Goal: Navigation & Orientation: Understand site structure

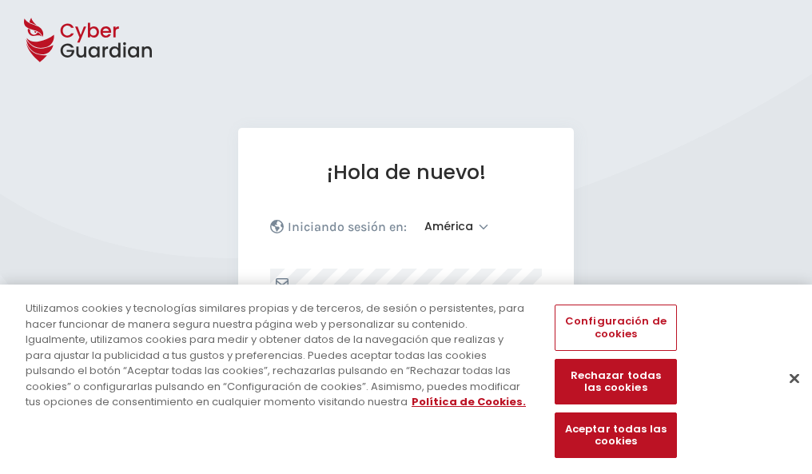
select select "América"
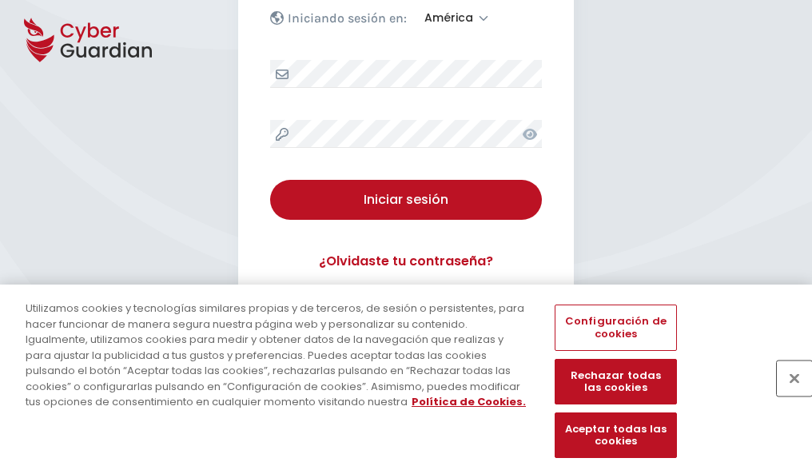
click at [787, 395] on button "Cerrar" at bounding box center [794, 378] width 35 height 35
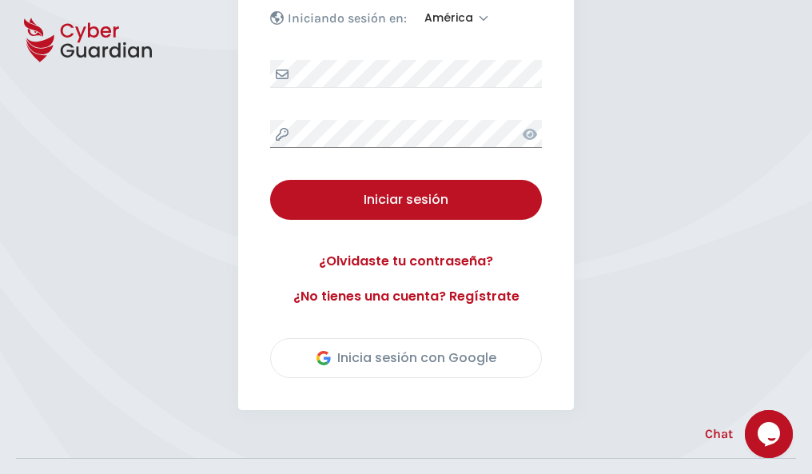
scroll to position [363, 0]
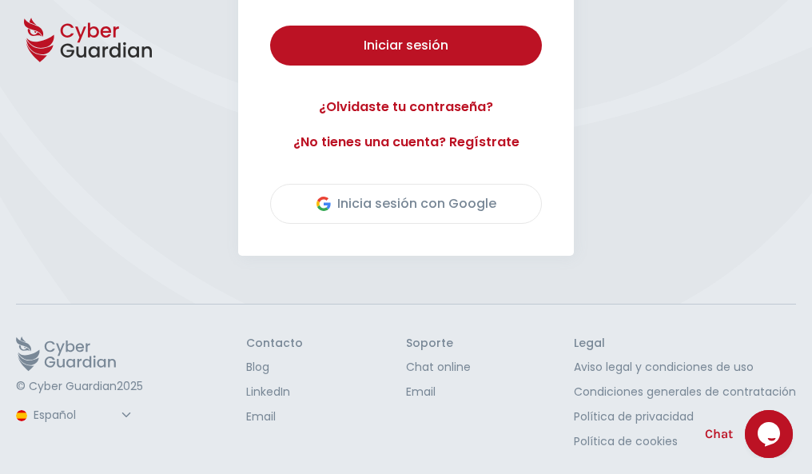
click at [270, 26] on button "Iniciar sesión" at bounding box center [406, 46] width 272 height 40
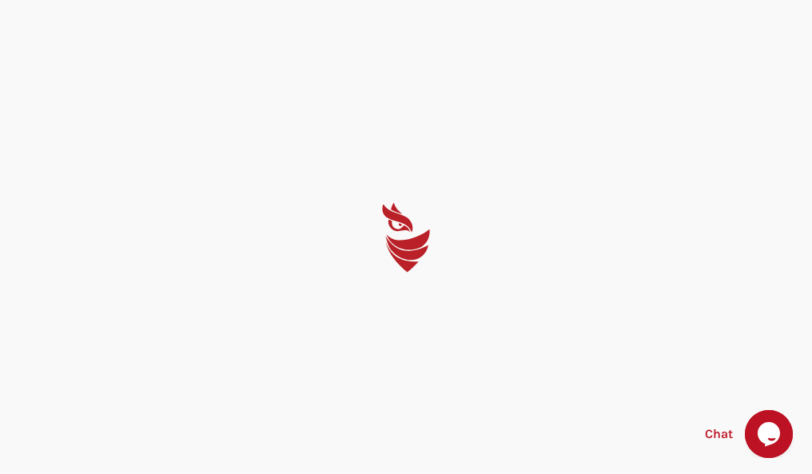
scroll to position [0, 0]
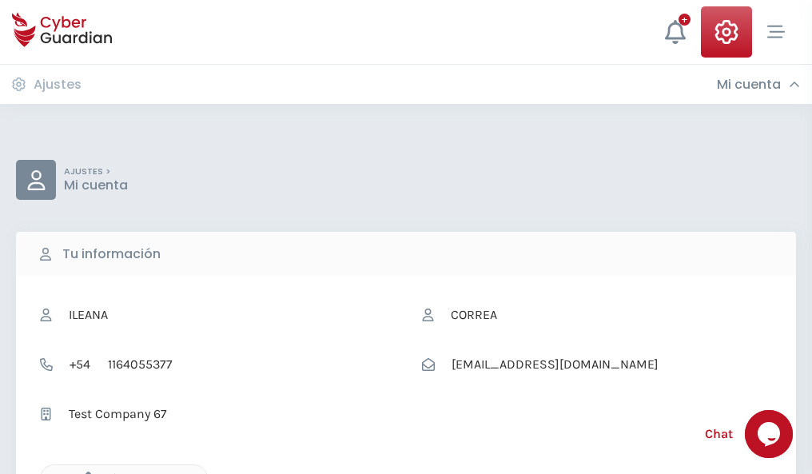
click at [84, 473] on icon "button" at bounding box center [85, 479] width 14 height 14
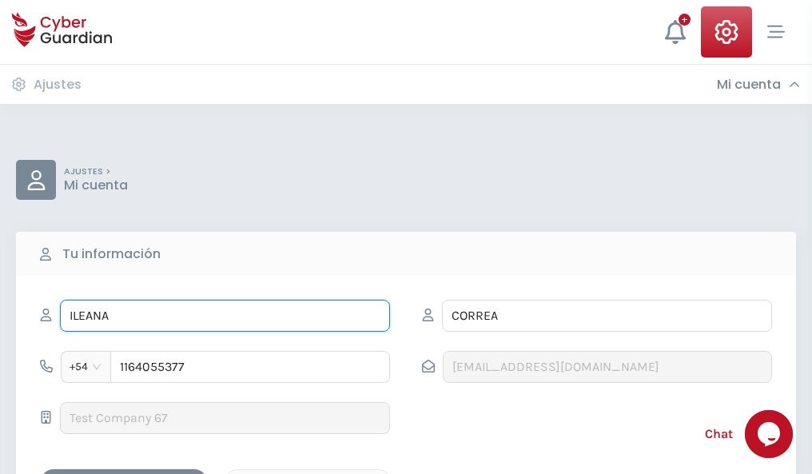
click at [225, 316] on input "ILEANA" at bounding box center [225, 316] width 330 height 32
type input "I"
type input "Ibán"
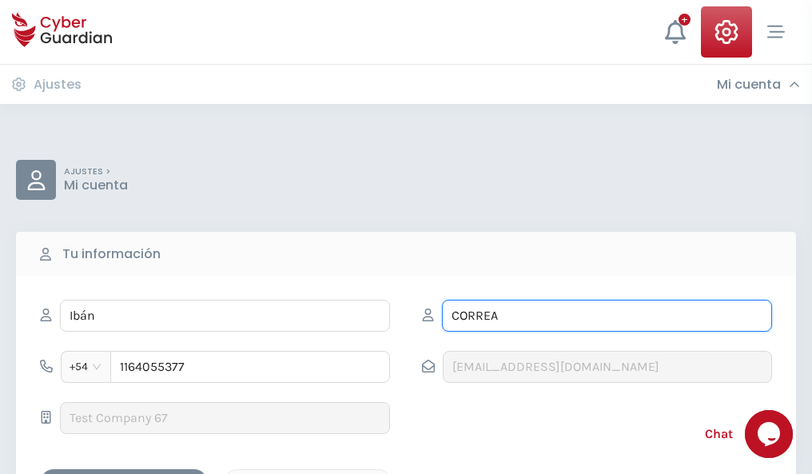
click at [607, 316] on input "CORREA" at bounding box center [607, 316] width 330 height 32
type input "C"
type input "Álamo"
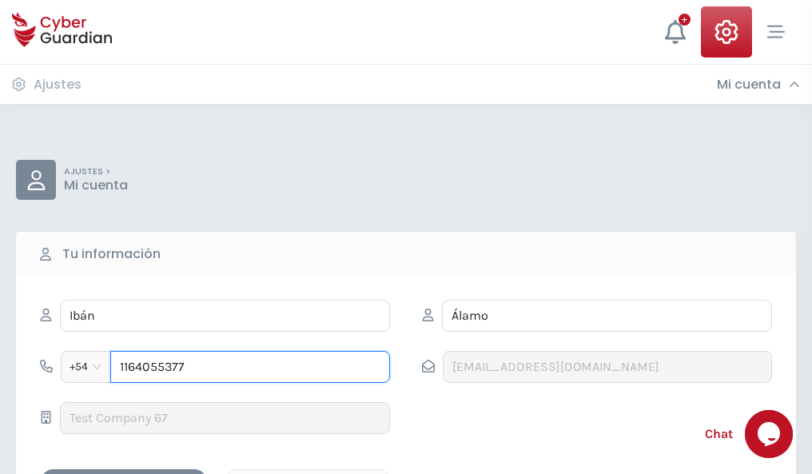
click at [250, 367] on input "1164055377" at bounding box center [250, 367] width 280 height 32
type input "1"
type input "4845049760"
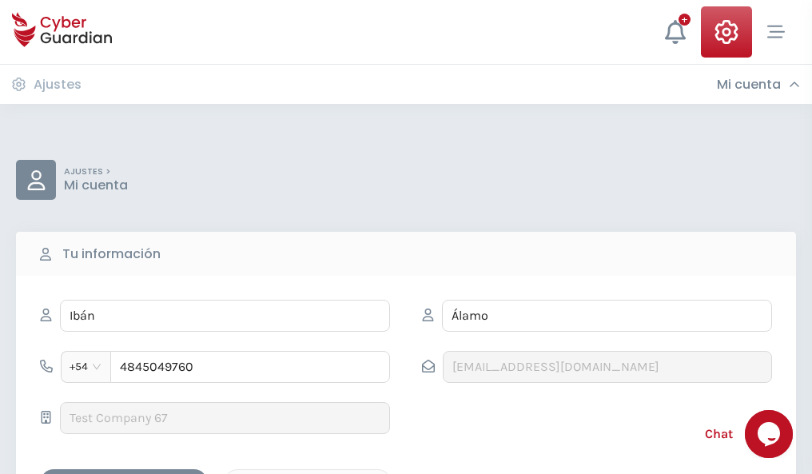
click at [308, 473] on div "Cancelar" at bounding box center [308, 483] width 142 height 20
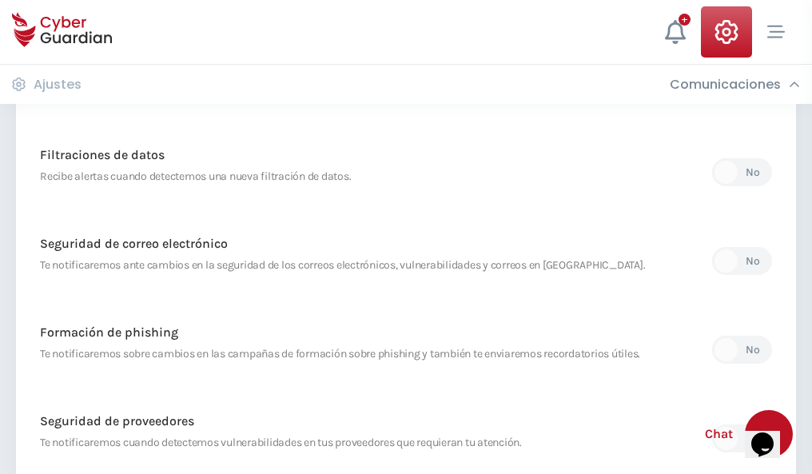
scroll to position [842, 0]
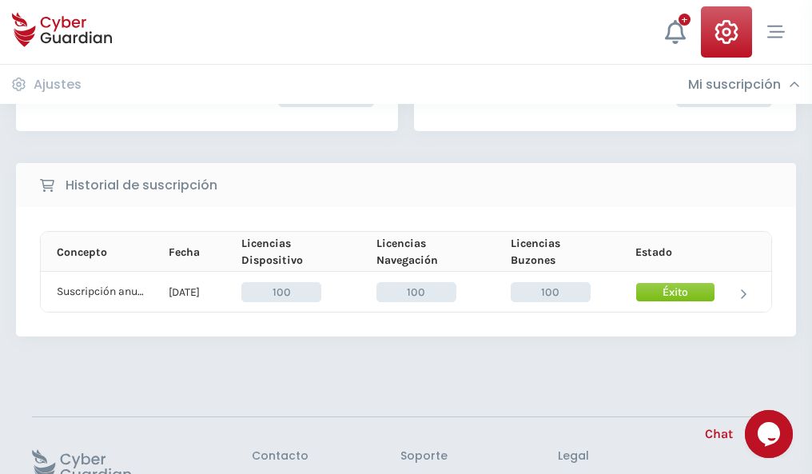
scroll to position [405, 0]
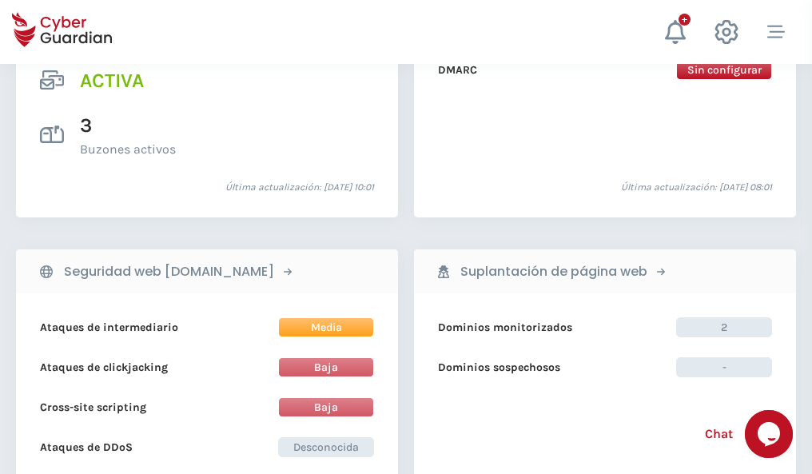
scroll to position [1625, 0]
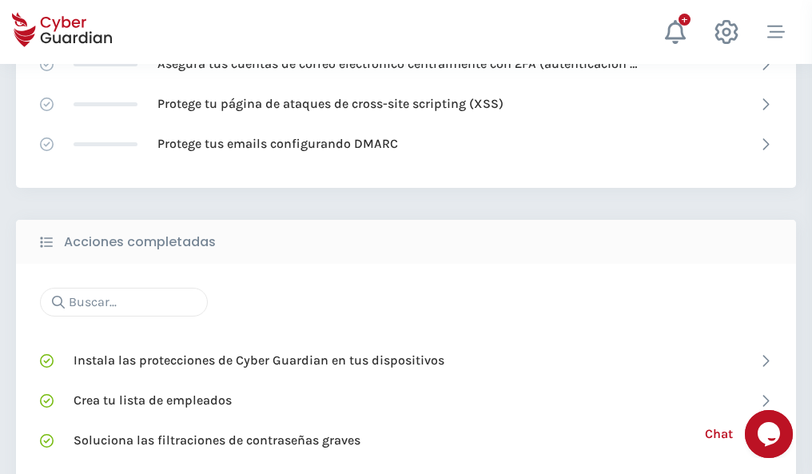
scroll to position [1065, 0]
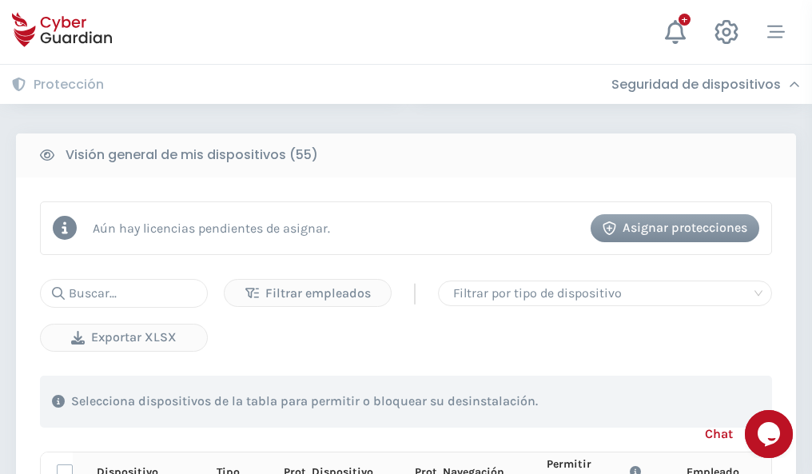
scroll to position [1413, 0]
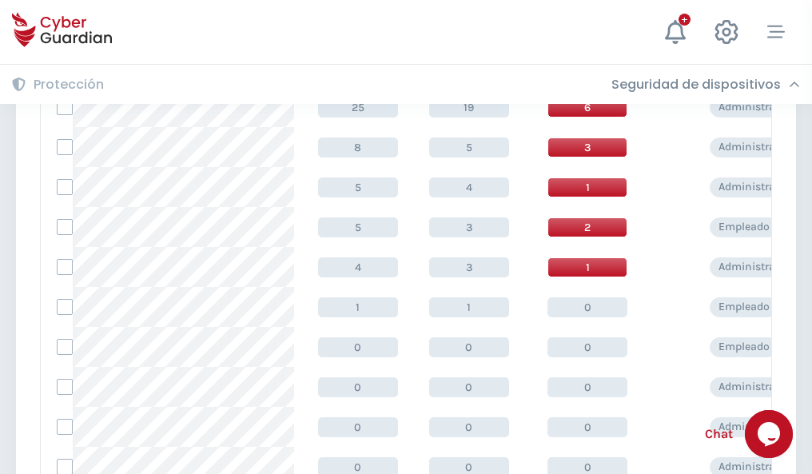
scroll to position [806, 0]
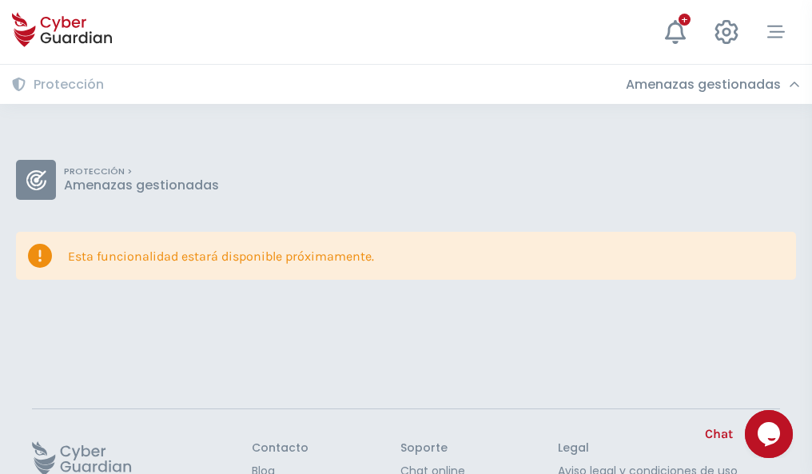
scroll to position [104, 0]
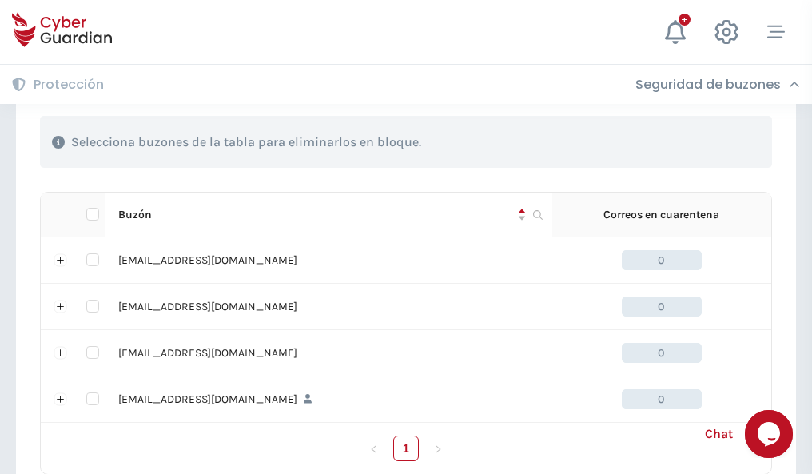
scroll to position [788, 0]
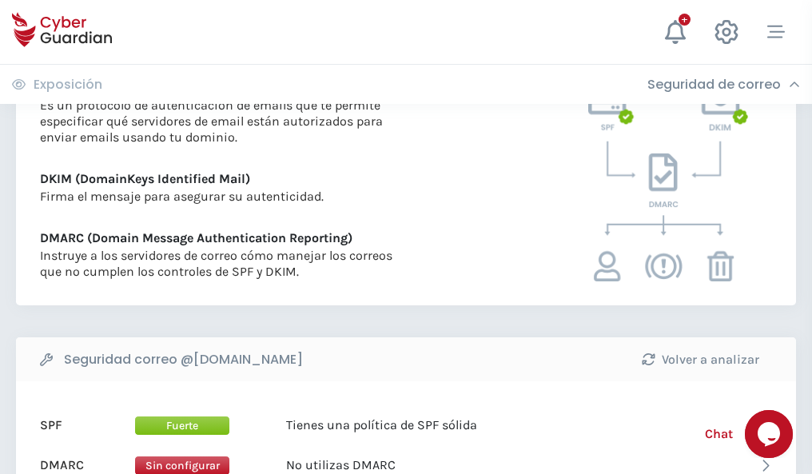
scroll to position [863, 0]
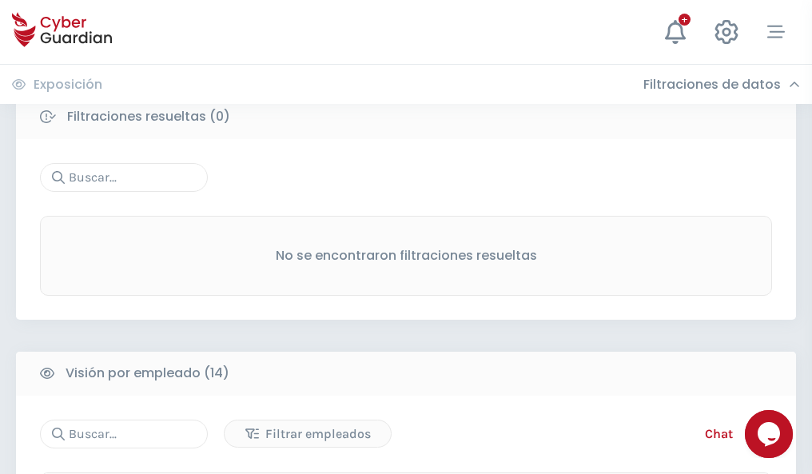
scroll to position [1444, 0]
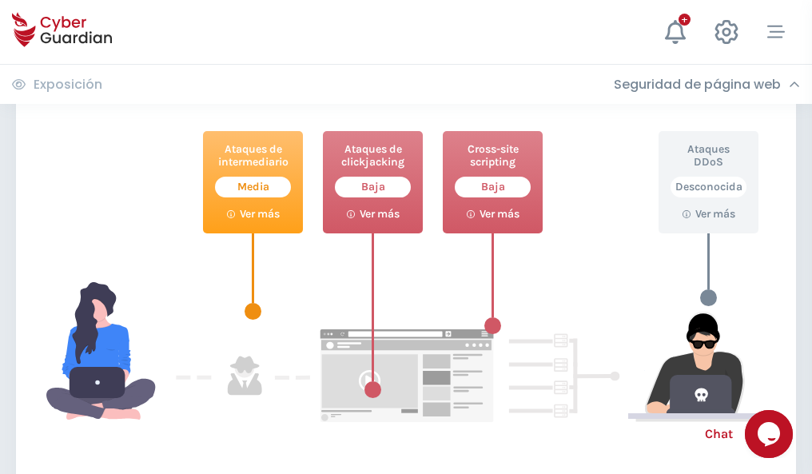
scroll to position [871, 0]
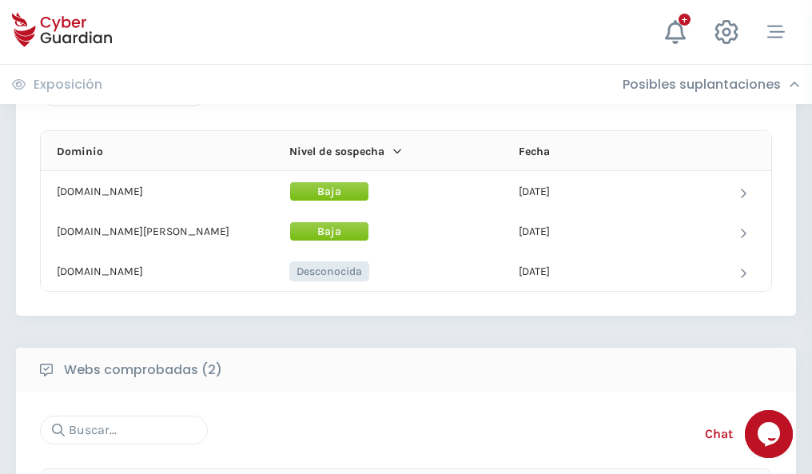
scroll to position [960, 0]
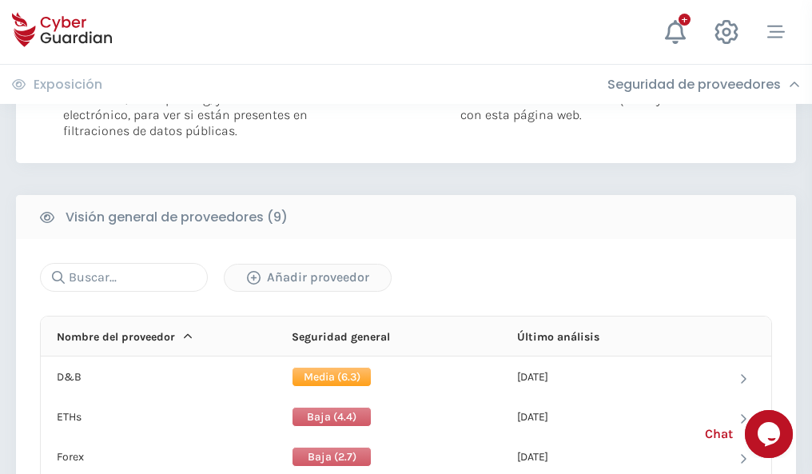
scroll to position [1151, 0]
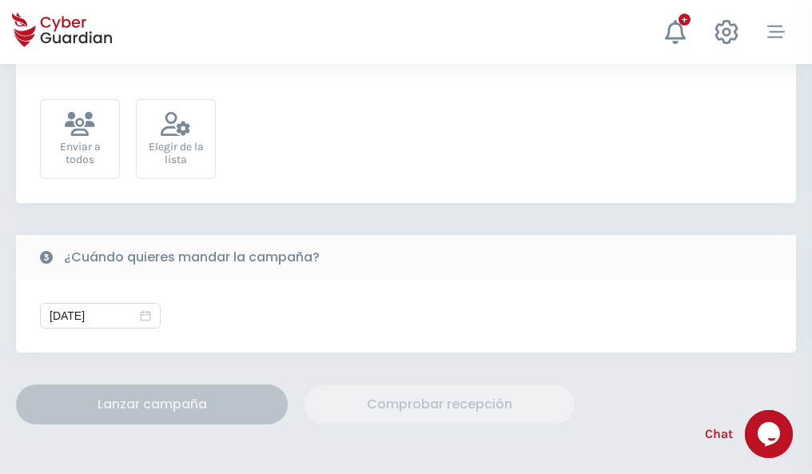
scroll to position [585, 0]
